Goal: Navigation & Orientation: Find specific page/section

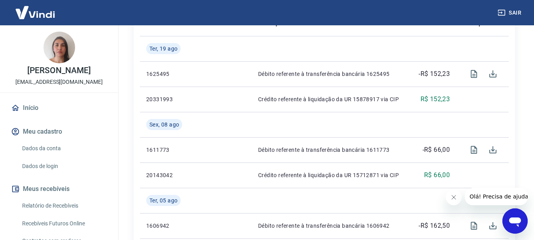
click at [29, 115] on link "Início" at bounding box center [58, 107] width 99 height 17
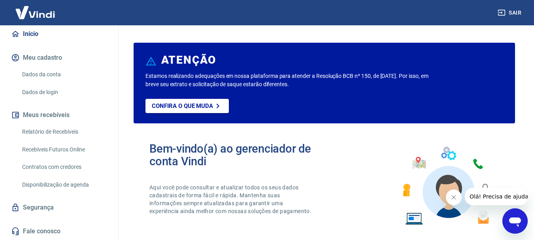
click at [28, 32] on link "Início" at bounding box center [58, 33] width 99 height 17
